Goal: Find contact information: Find contact information

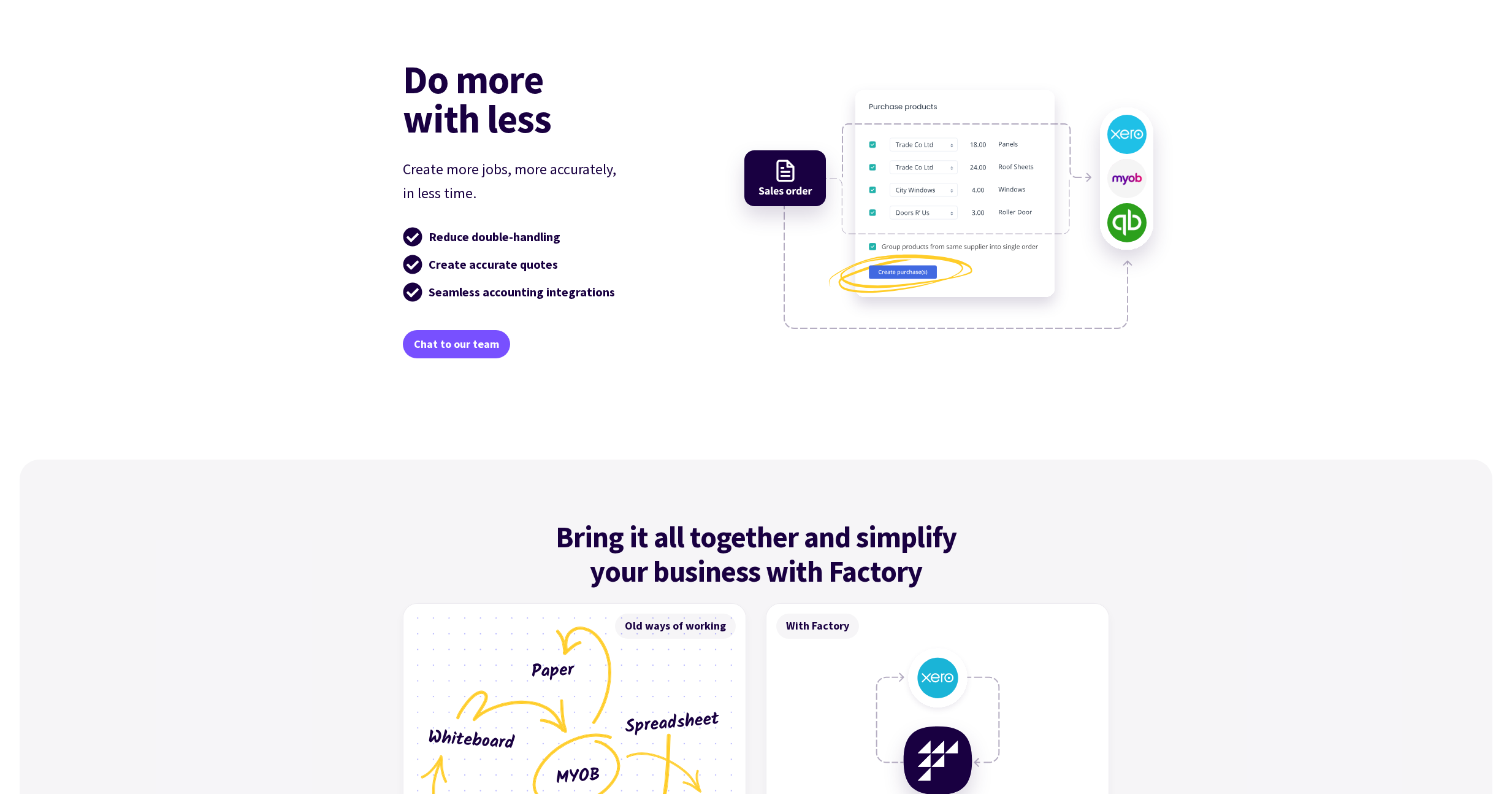
scroll to position [4559, 0]
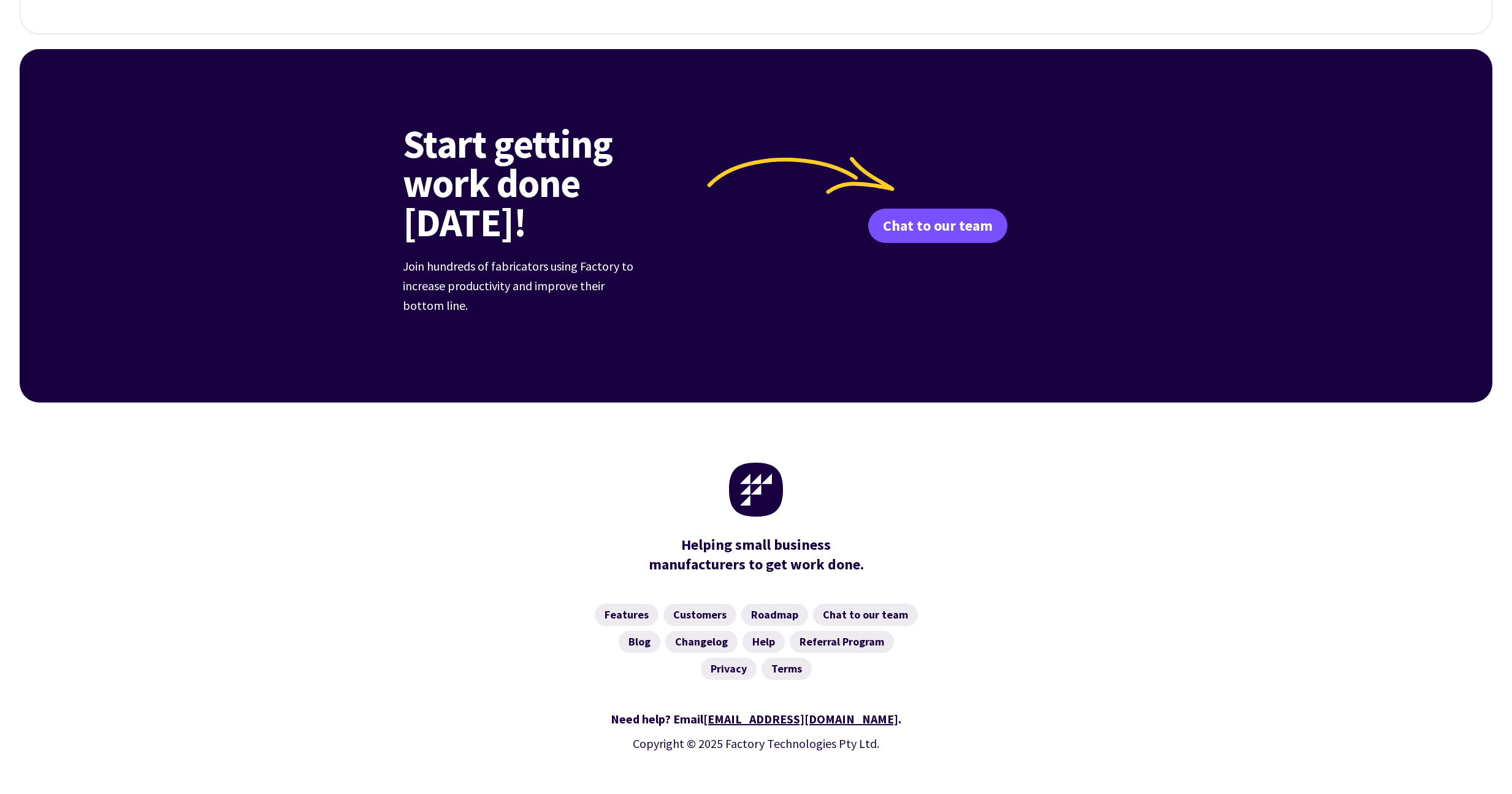
click at [533, 606] on nav "Features Customers Roadmap Chat to our team Blog Changelog Help Referral Progra…" at bounding box center [756, 641] width 706 height 76
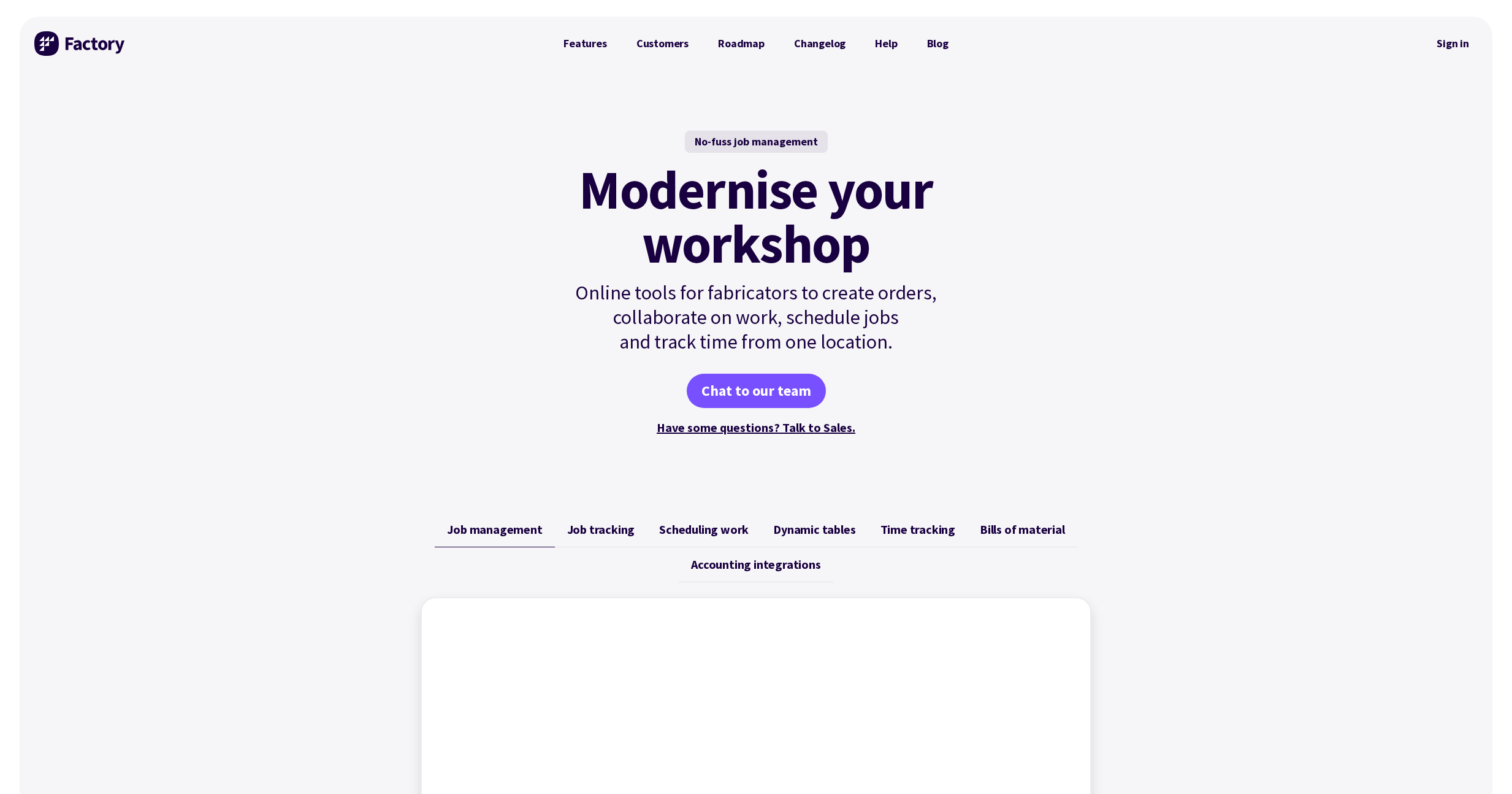
scroll to position [0, 0]
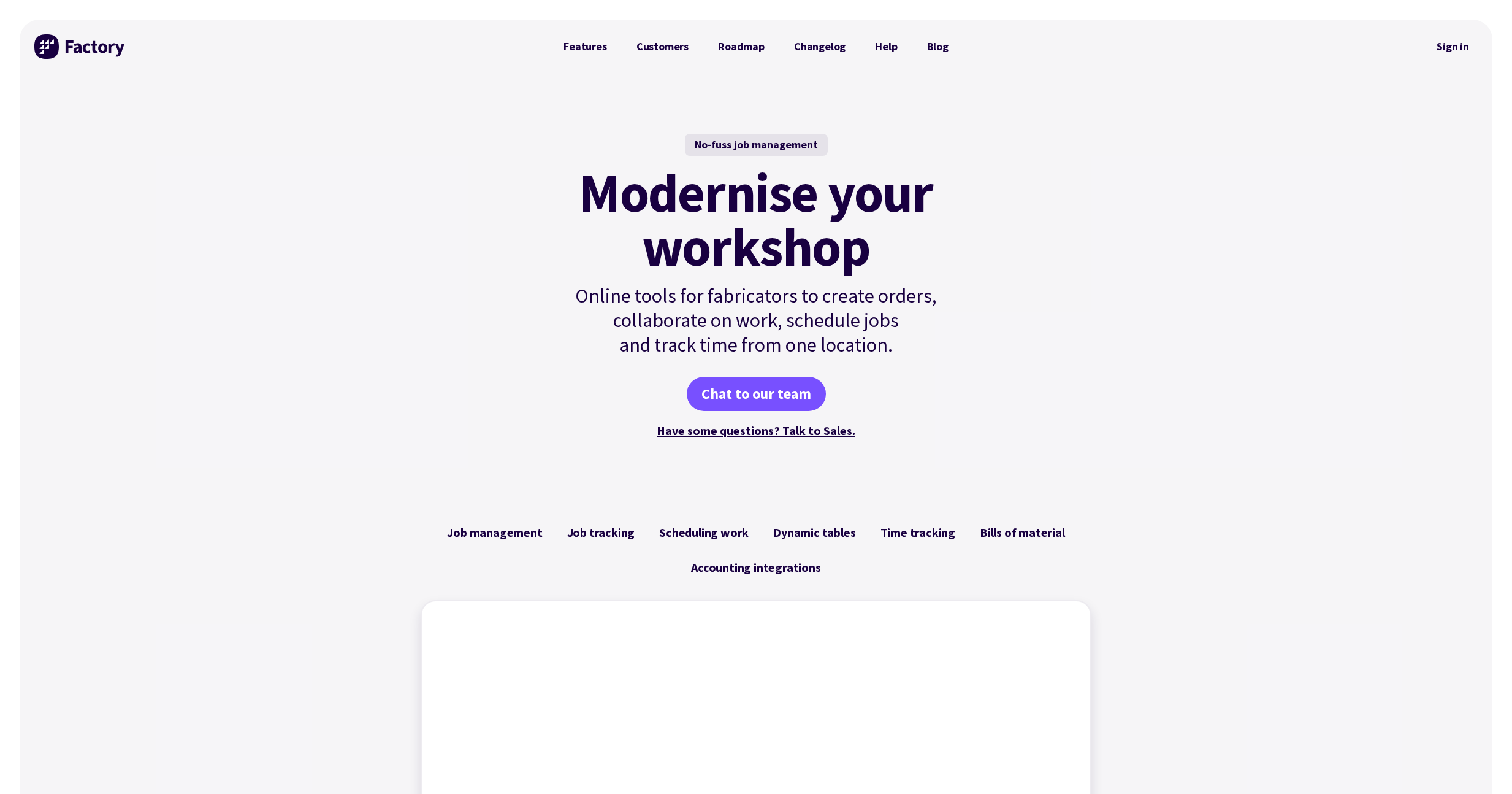
click at [101, 45] on img at bounding box center [80, 46] width 92 height 24
click at [332, 254] on div "No-fuss job management Modernise your workshop Online tools for fabricators to …" at bounding box center [756, 286] width 1473 height 427
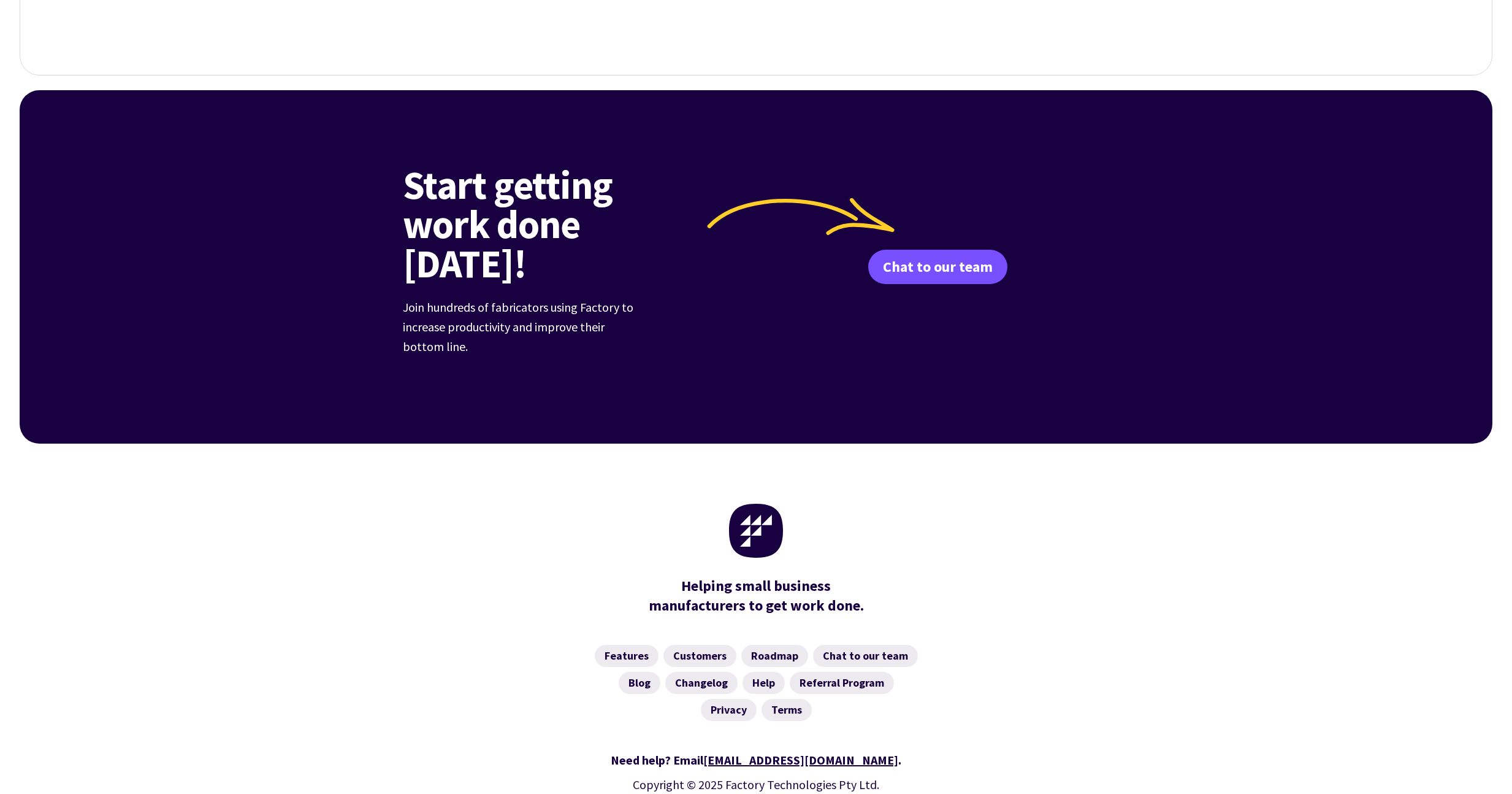
scroll to position [4559, 0]
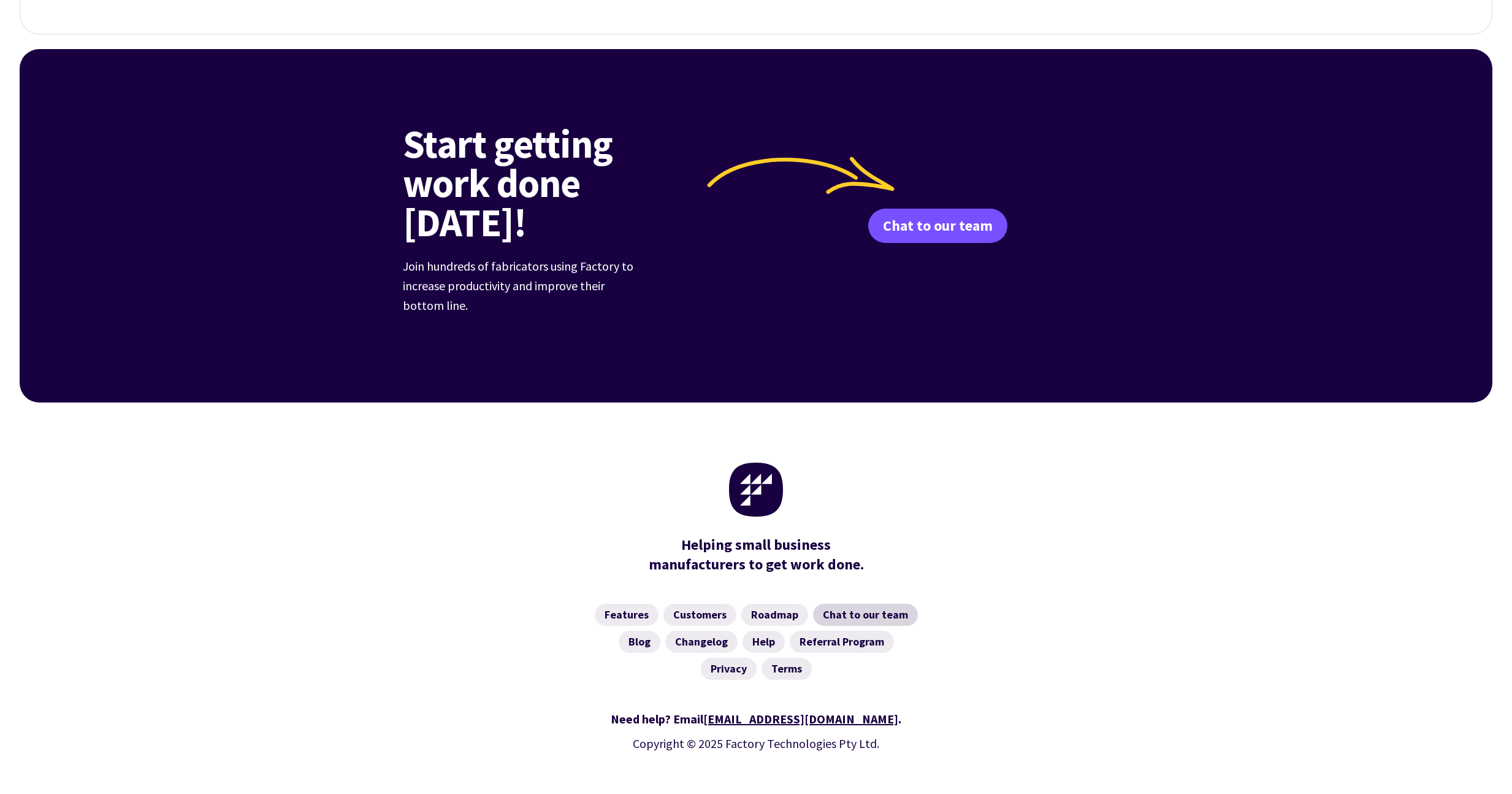
click at [861, 603] on link "Chat to our team" at bounding box center [866, 615] width 105 height 22
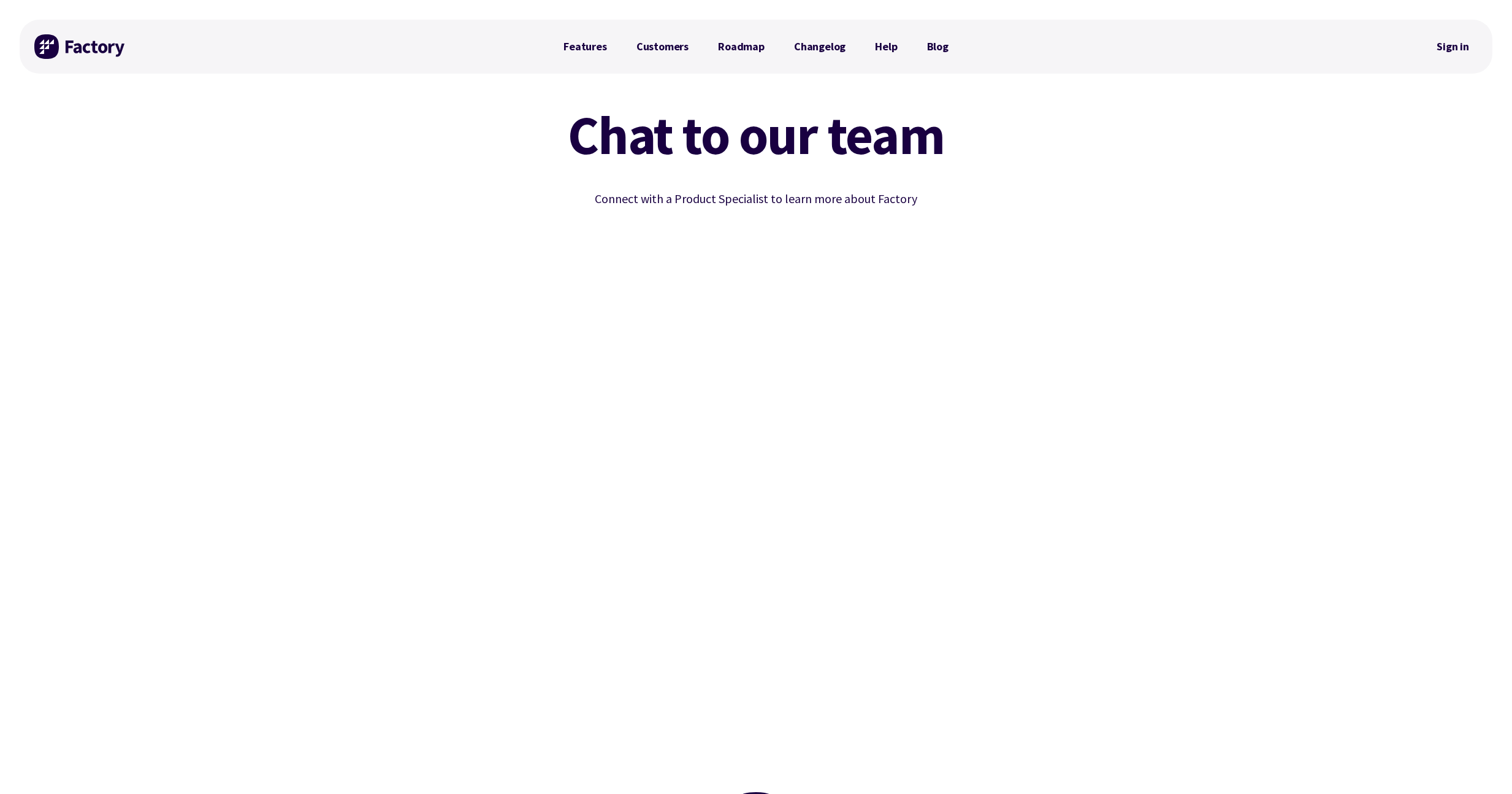
scroll to position [369, 0]
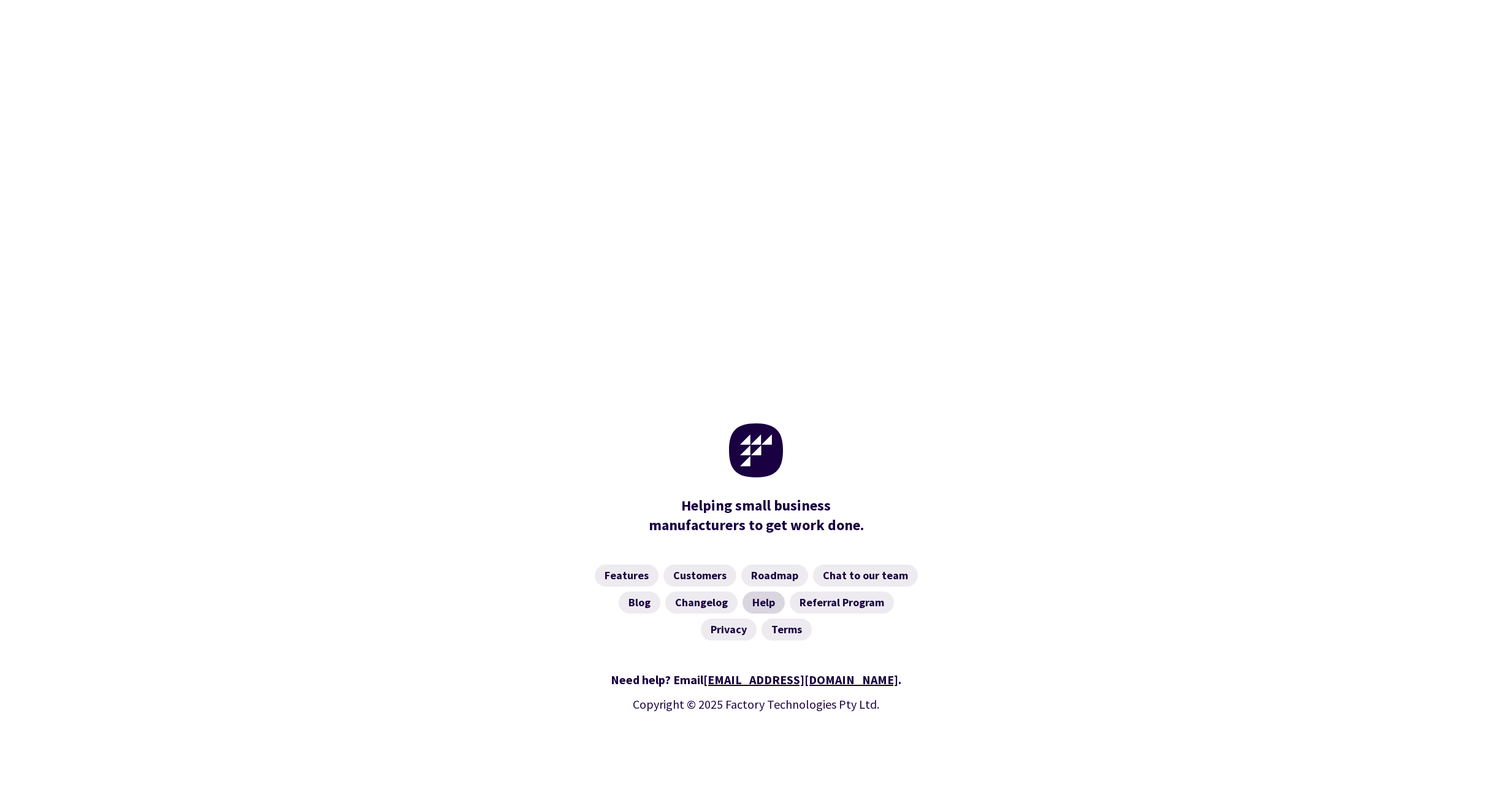
click at [766, 601] on link "Help" at bounding box center [764, 603] width 43 height 22
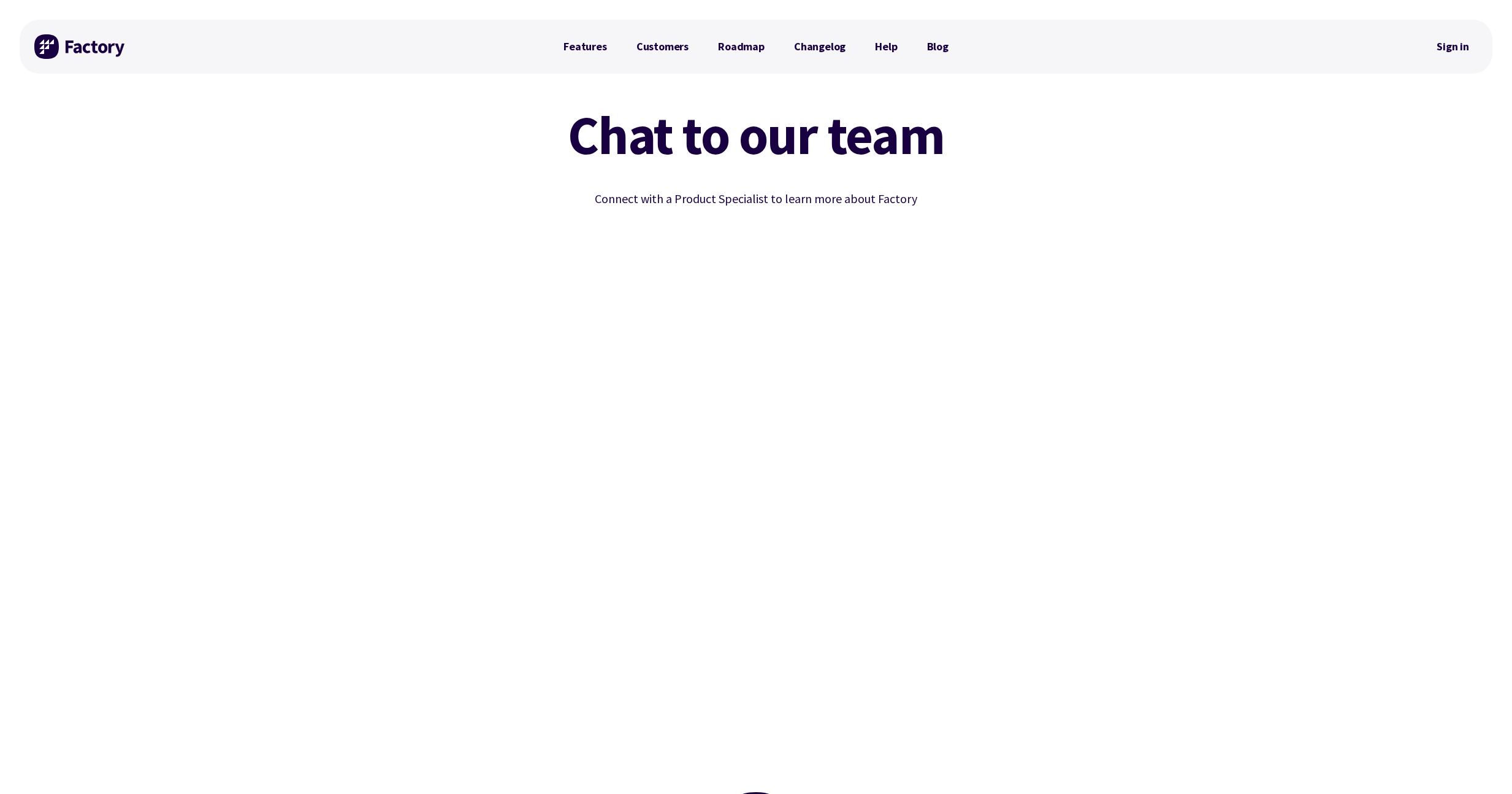
scroll to position [369, 0]
